Goal: Find specific page/section: Find specific page/section

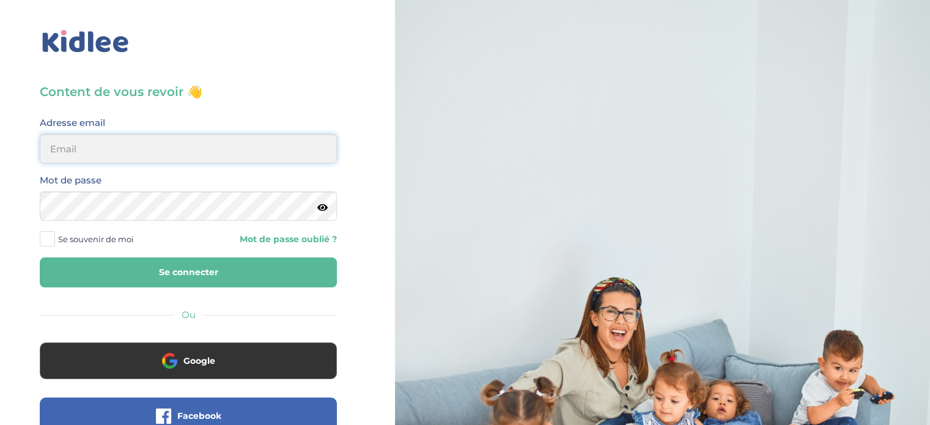
type input "cbcarton@gmail.com"
click at [51, 238] on span at bounding box center [47, 238] width 15 height 15
click at [0, 0] on input "Se souvenir de moi" at bounding box center [0, 0] width 0 height 0
click at [195, 268] on button "Se connecter" at bounding box center [188, 272] width 297 height 30
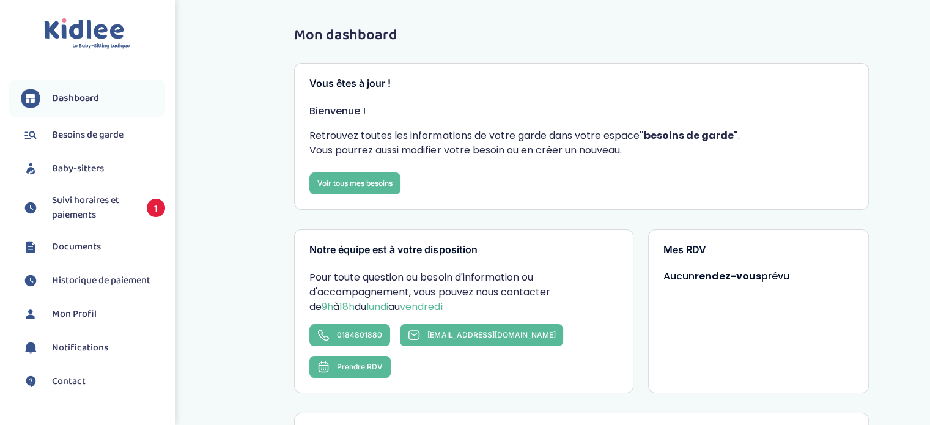
click at [85, 163] on span "Baby-sitters" at bounding box center [78, 168] width 52 height 15
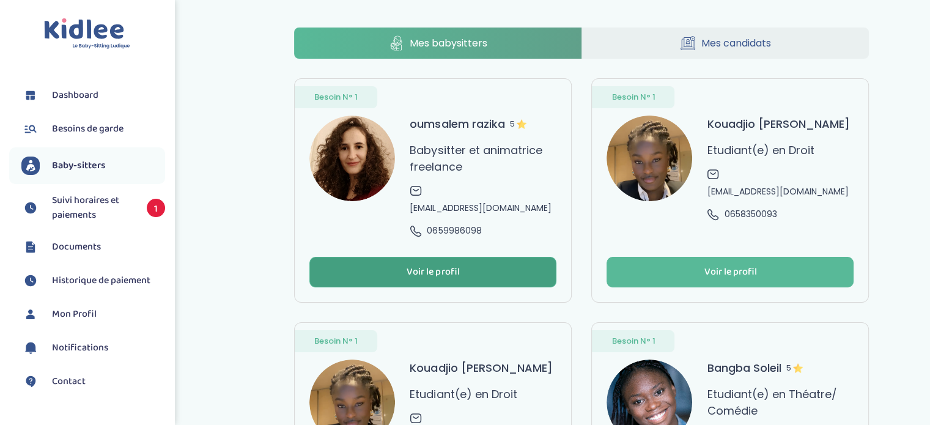
click at [452, 265] on div "Voir le profil" at bounding box center [433, 272] width 53 height 14
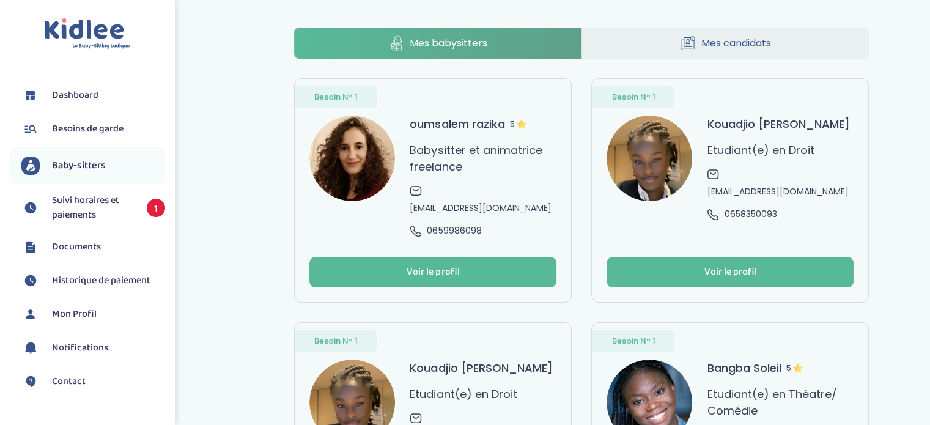
click at [740, 49] on span "Mes candidats" at bounding box center [736, 42] width 70 height 15
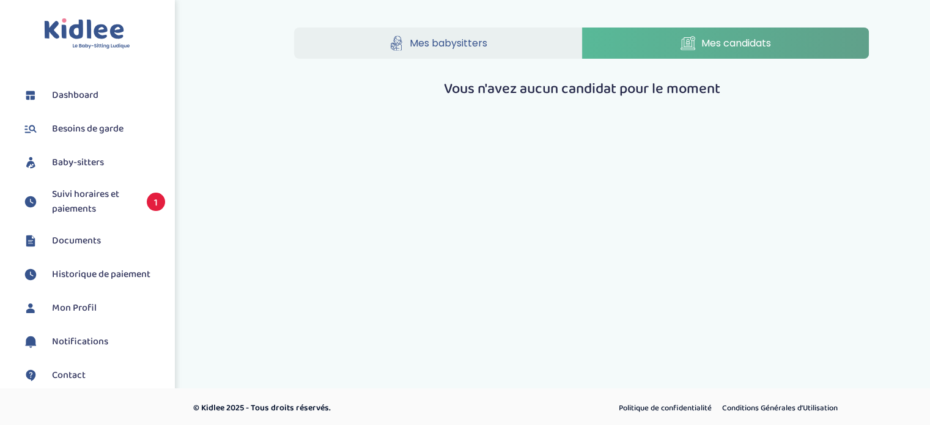
scroll to position [61, 0]
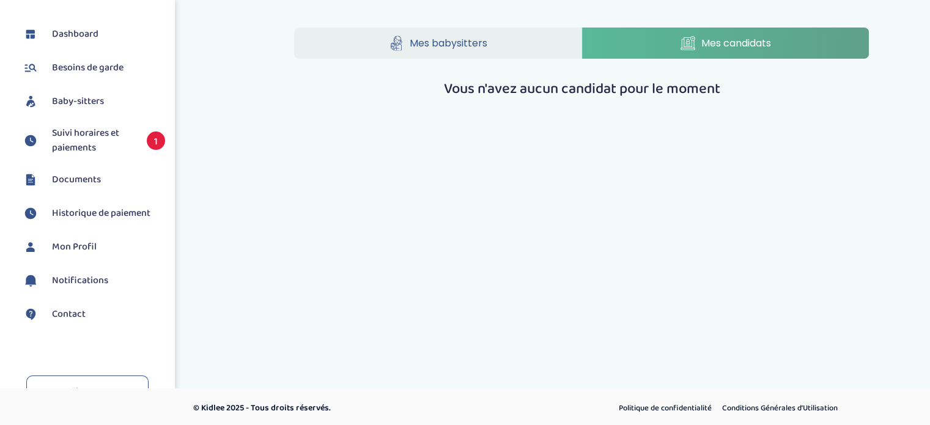
click at [67, 23] on li "Dashboard" at bounding box center [87, 34] width 156 height 31
click at [72, 45] on li "Dashboard" at bounding box center [87, 34] width 156 height 31
click at [68, 35] on span "Dashboard" at bounding box center [75, 34] width 46 height 15
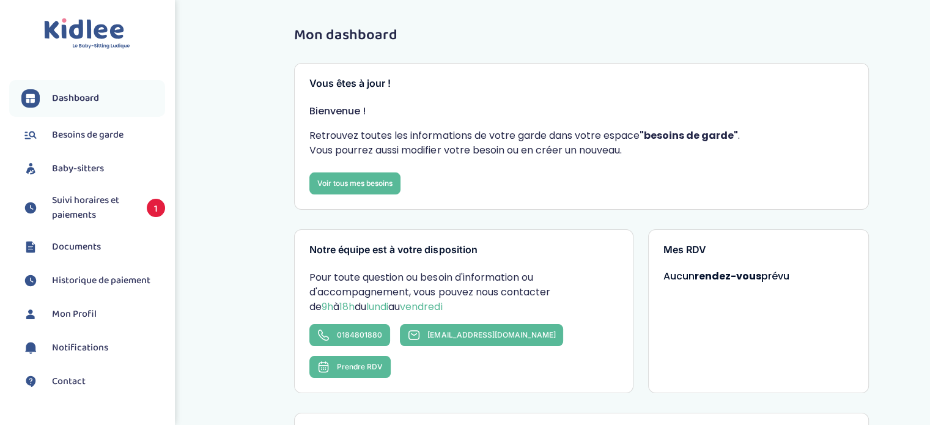
drag, startPoint x: 78, startPoint y: 171, endPoint x: 100, endPoint y: 159, distance: 24.4
click at [79, 170] on span "Baby-sitters" at bounding box center [78, 168] width 52 height 15
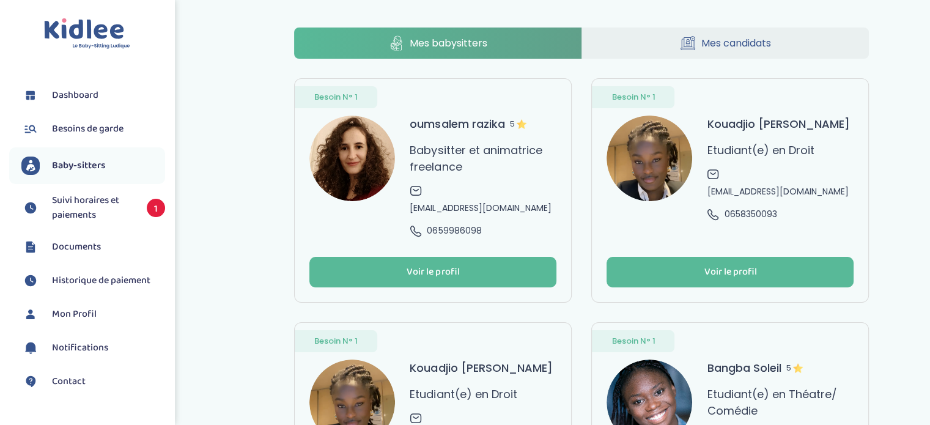
click at [739, 124] on h3 "Kouadjio Debora" at bounding box center [778, 124] width 142 height 17
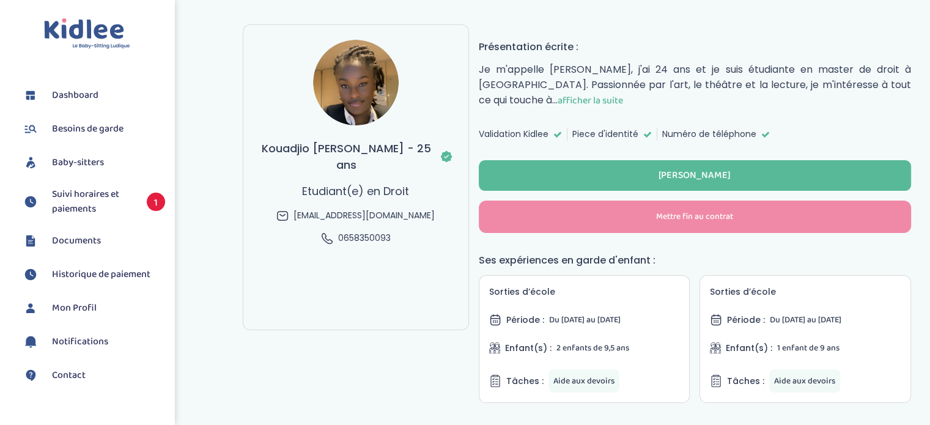
scroll to position [122, 0]
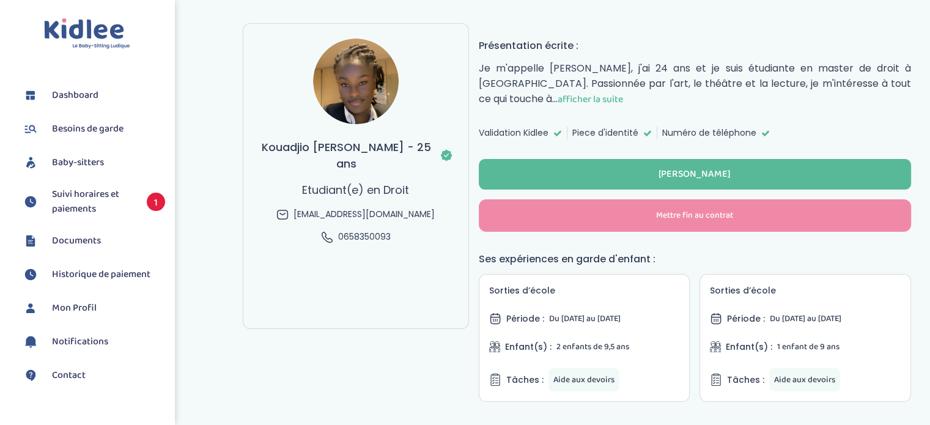
click at [591, 98] on span "afficher la suite" at bounding box center [590, 99] width 65 height 15
